Goal: Navigation & Orientation: Find specific page/section

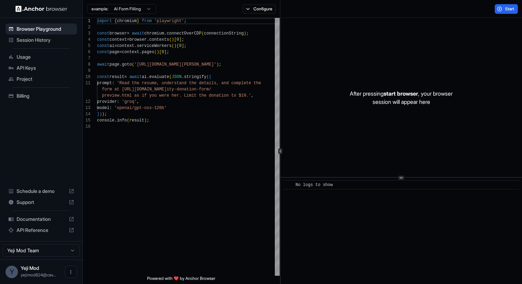
scroll to position [62, 0]
click at [51, 44] on div "Session History" at bounding box center [41, 39] width 71 height 11
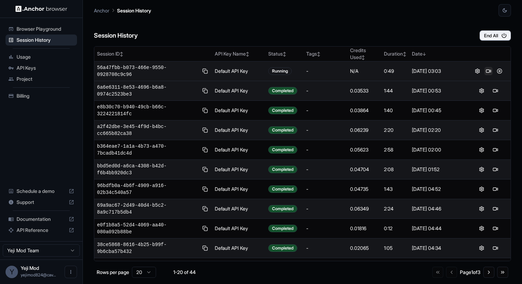
click at [487, 73] on button at bounding box center [488, 71] width 8 height 8
